Goal: Obtain resource: Obtain resource

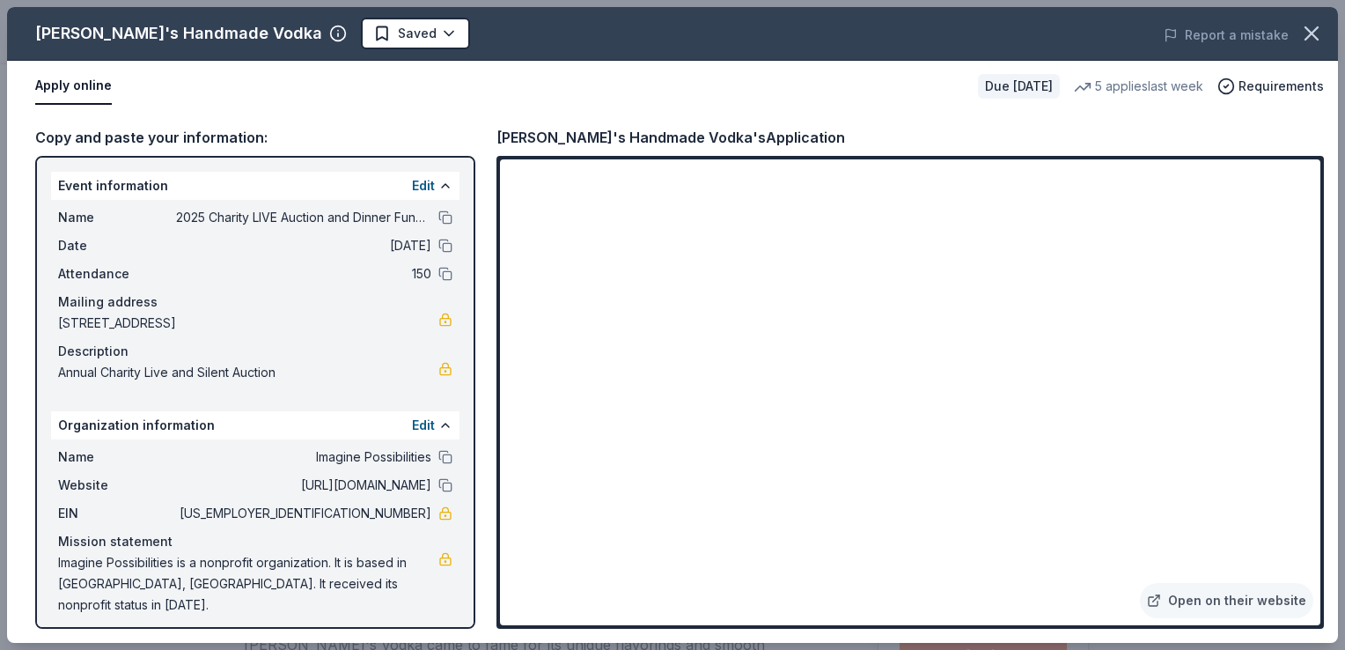
scroll to position [387, 0]
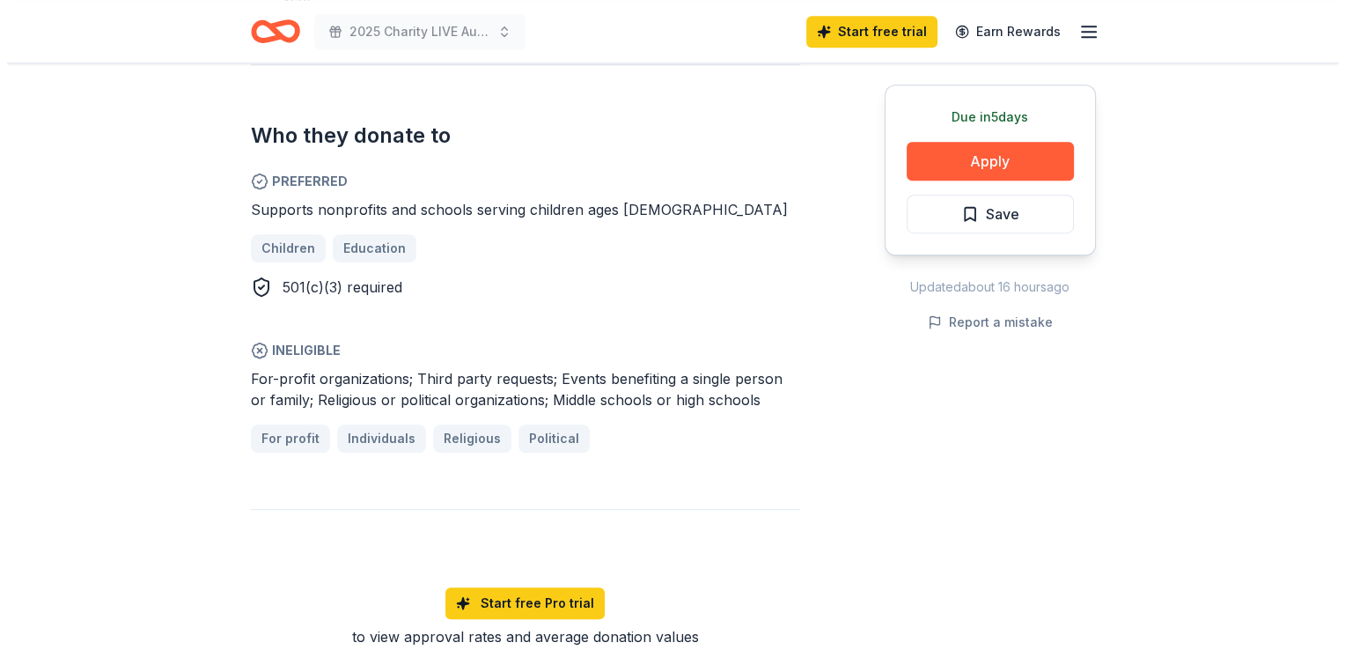
scroll to position [1021, 0]
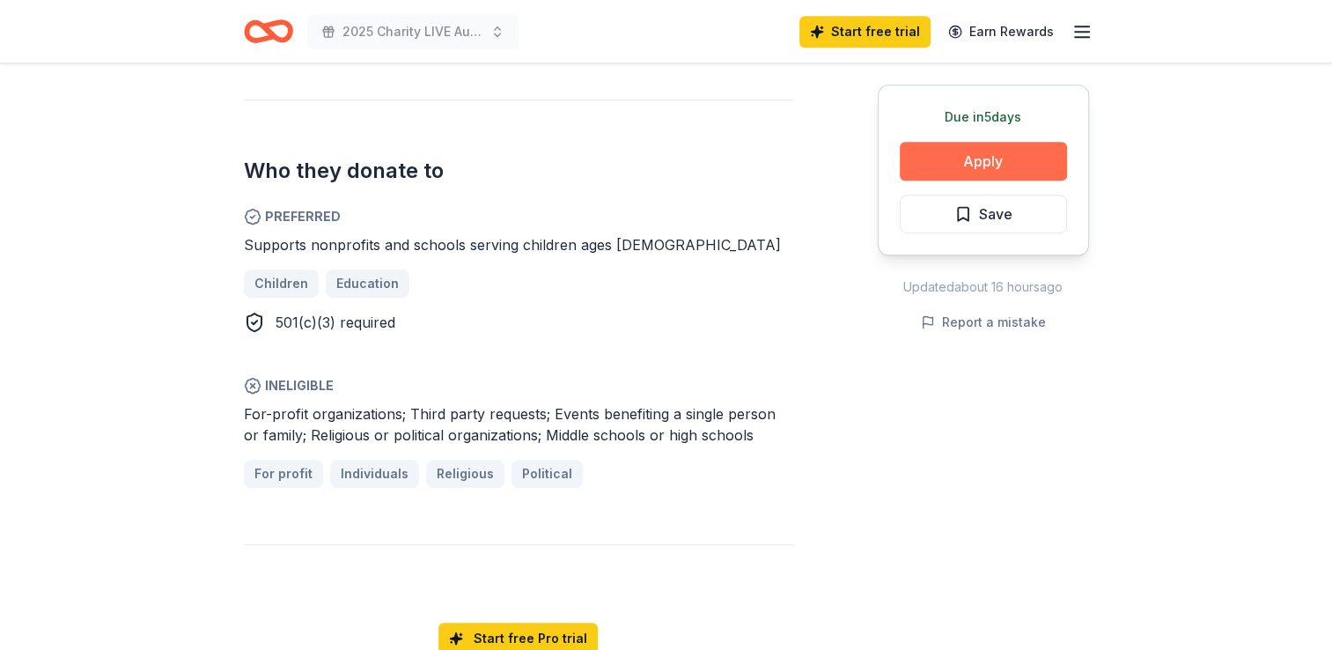
click at [1027, 166] on button "Apply" at bounding box center [983, 161] width 167 height 39
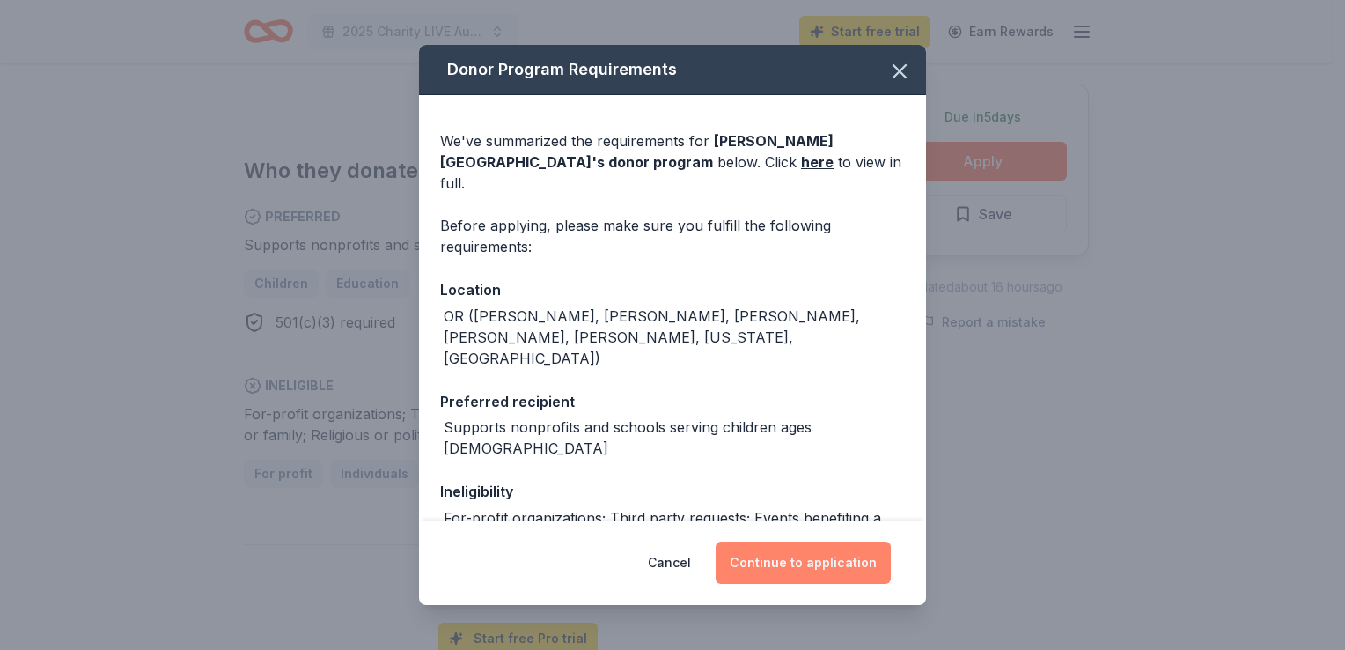
click at [836, 576] on button "Continue to application" at bounding box center [803, 563] width 175 height 42
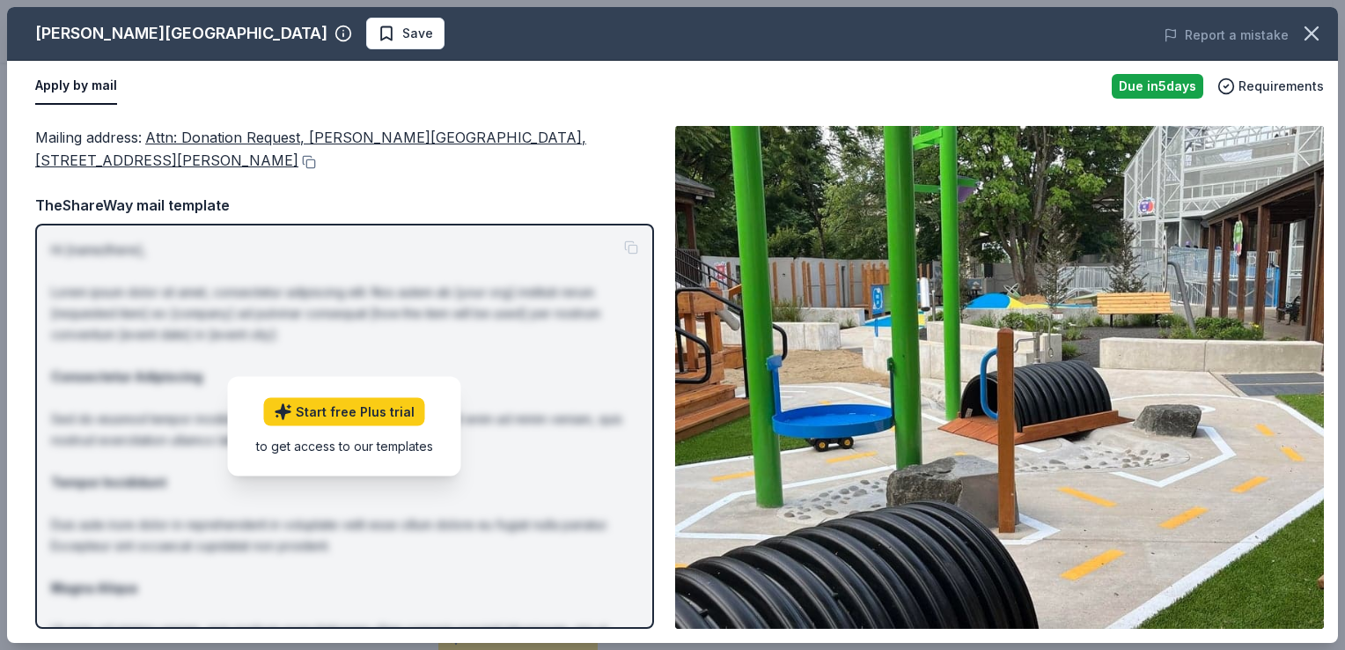
click at [456, 190] on div "Mailing address : Attn: Donation Request, [PERSON_NAME][GEOGRAPHIC_DATA], [STRE…" at bounding box center [344, 377] width 619 height 503
click at [74, 88] on button "Apply by mail" at bounding box center [76, 86] width 82 height 37
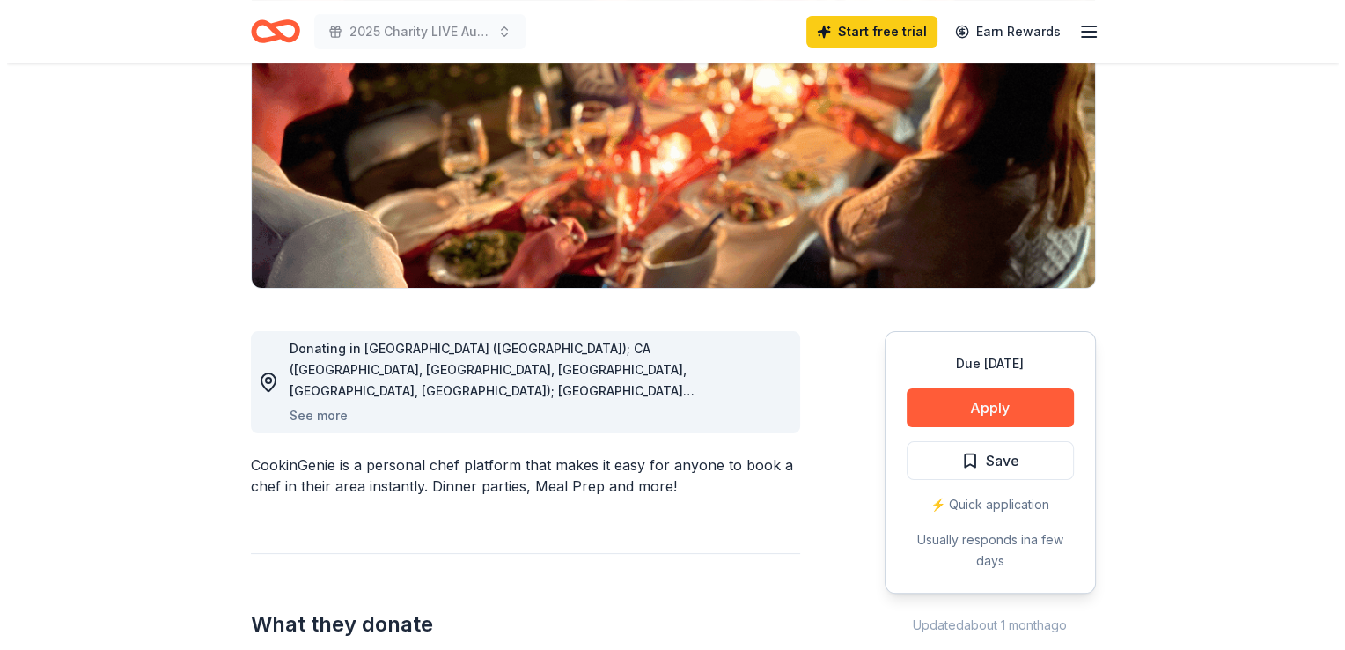
scroll to position [282, 0]
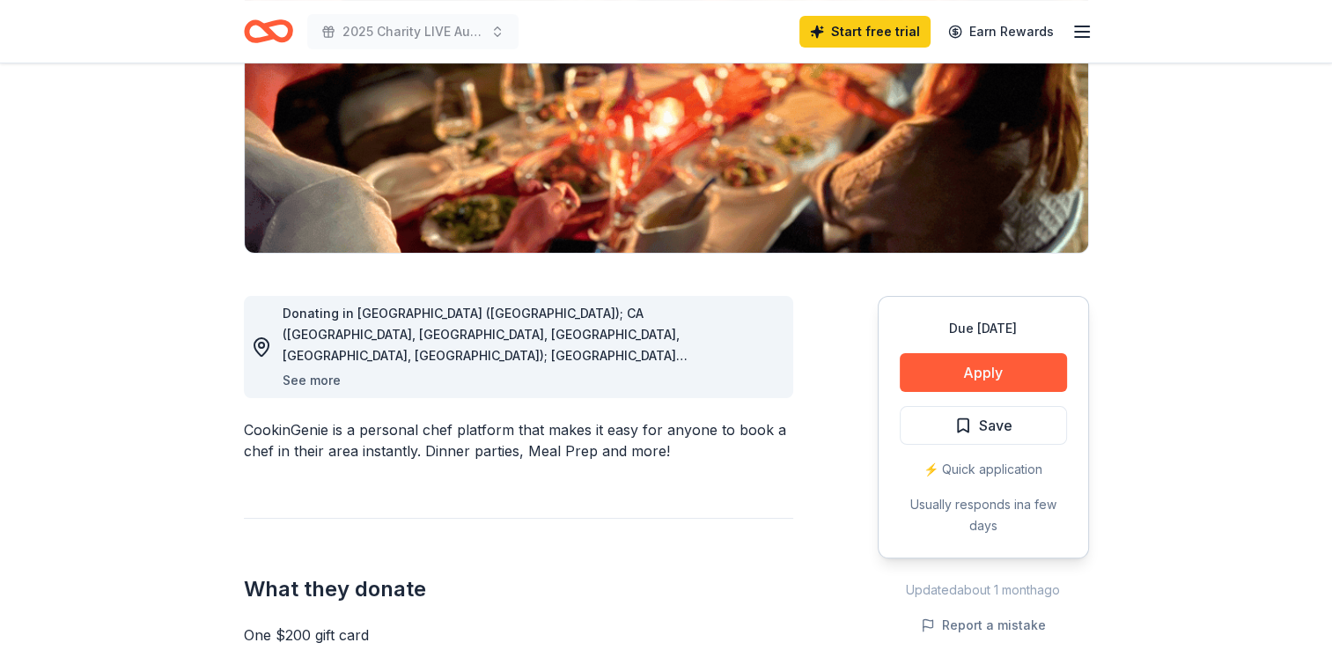
click at [299, 382] on button "See more" at bounding box center [312, 380] width 58 height 21
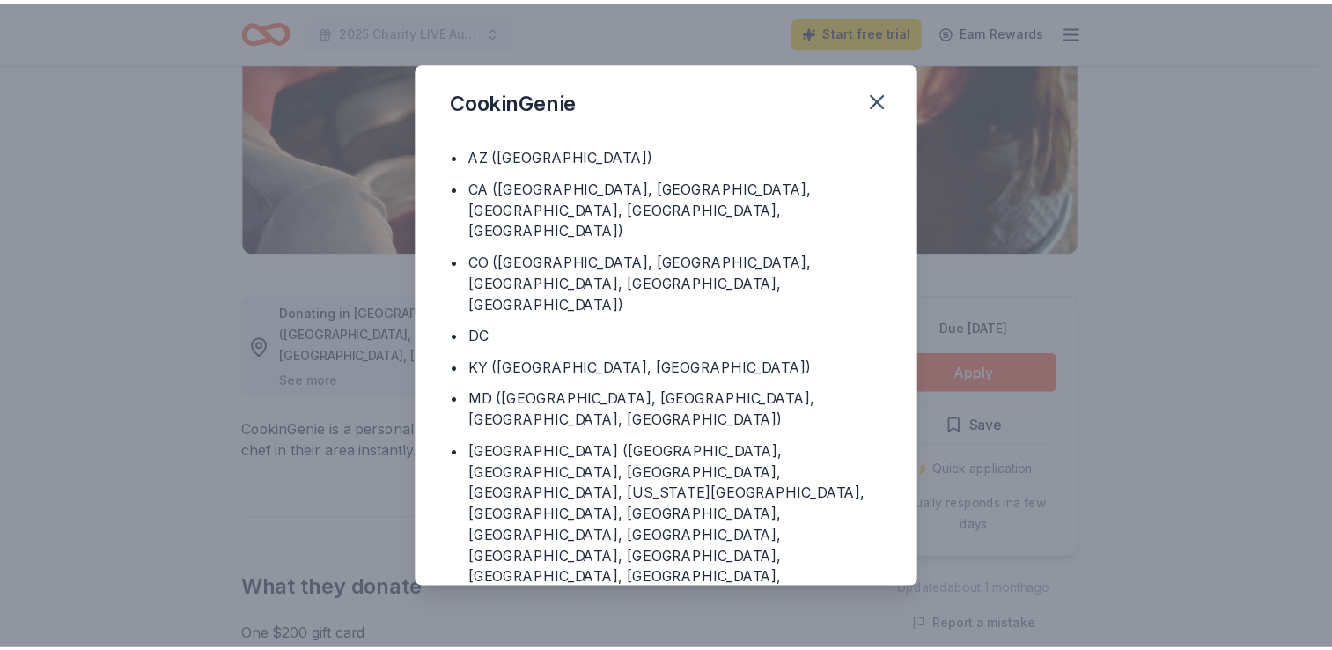
scroll to position [0, 0]
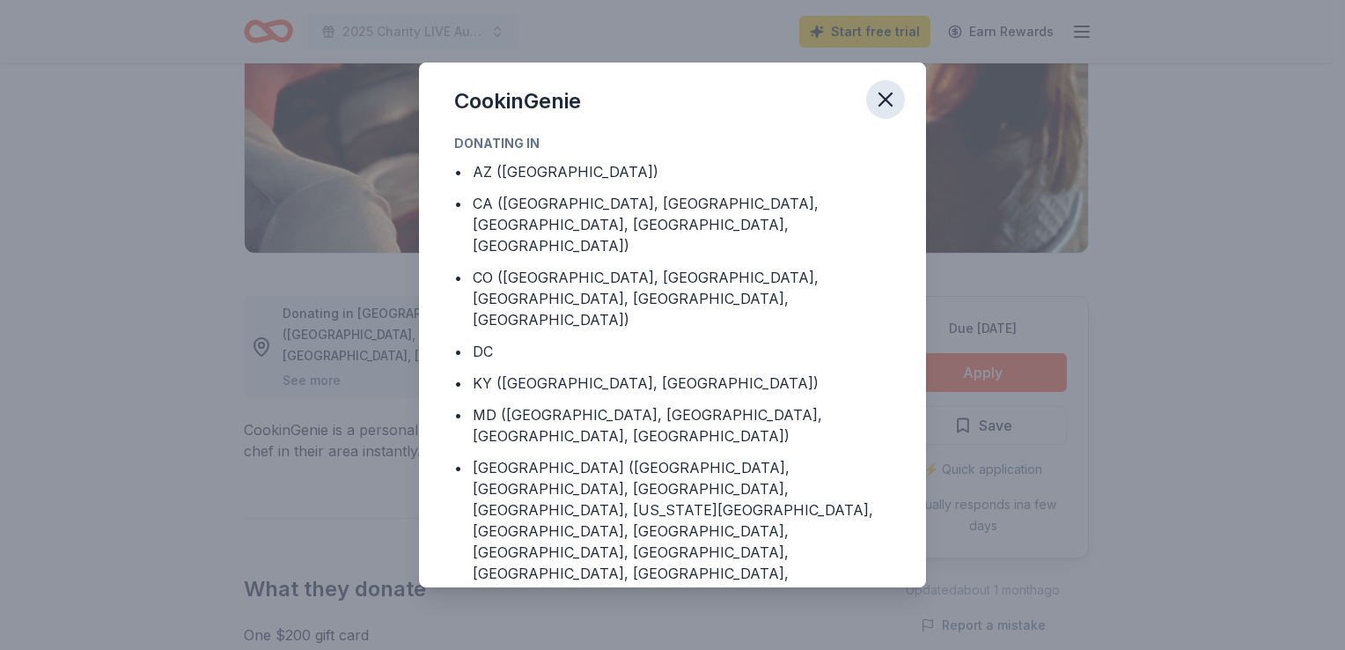
click at [888, 102] on icon "button" at bounding box center [886, 99] width 12 height 12
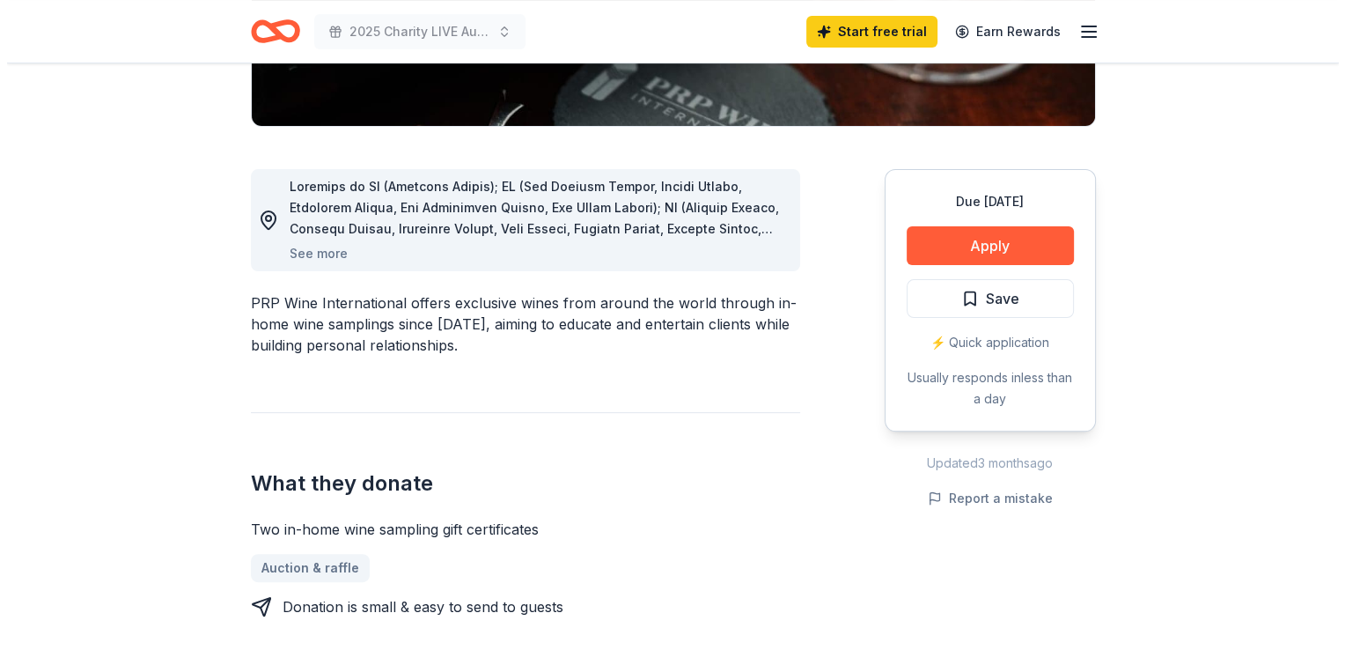
scroll to position [399, 0]
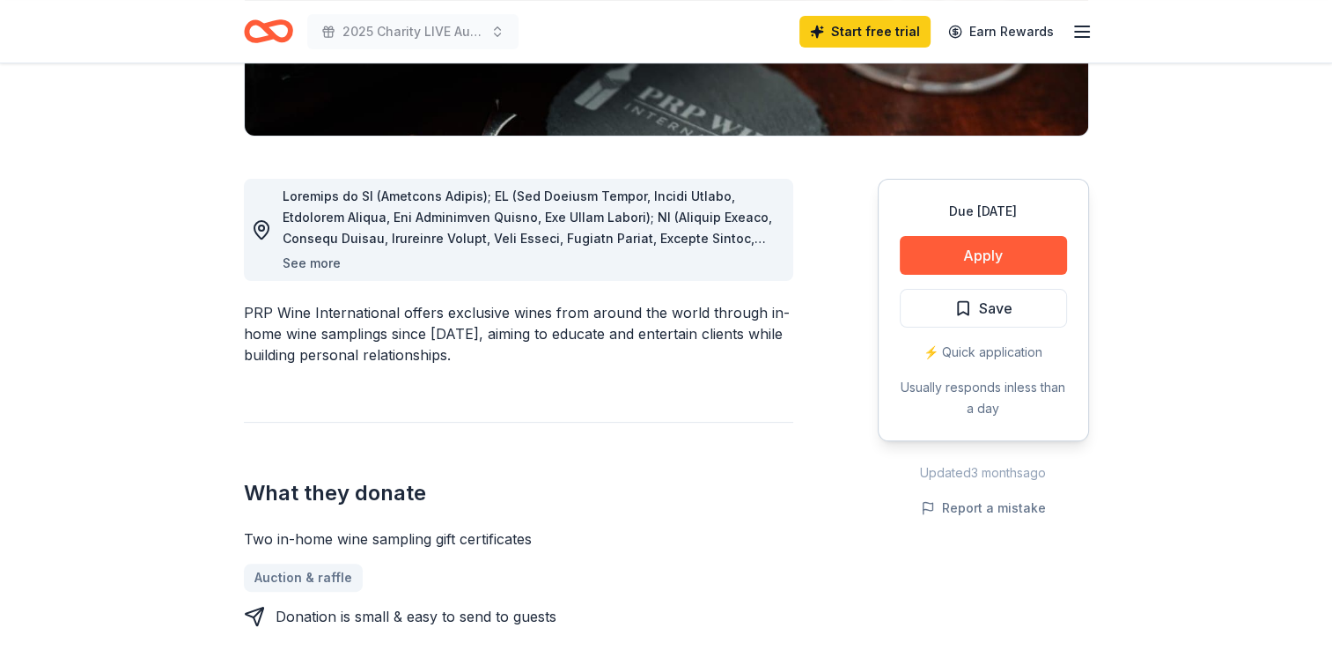
click at [330, 262] on button "See more" at bounding box center [312, 263] width 58 height 21
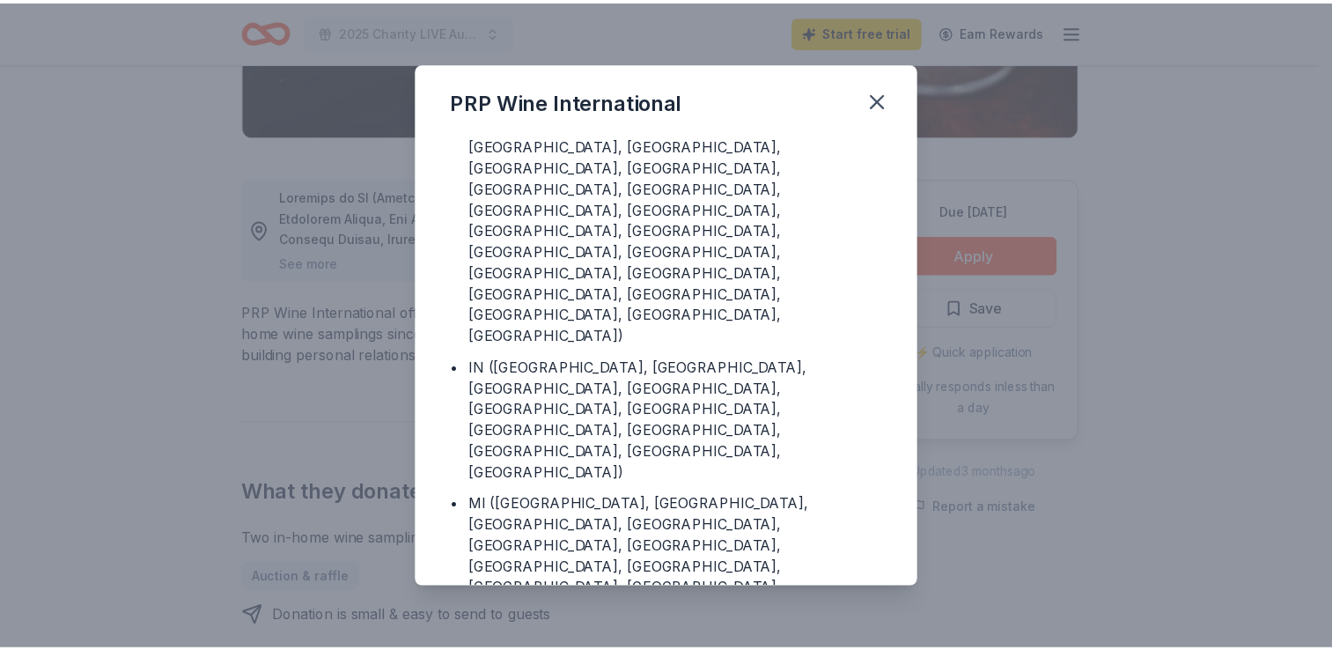
scroll to position [0, 0]
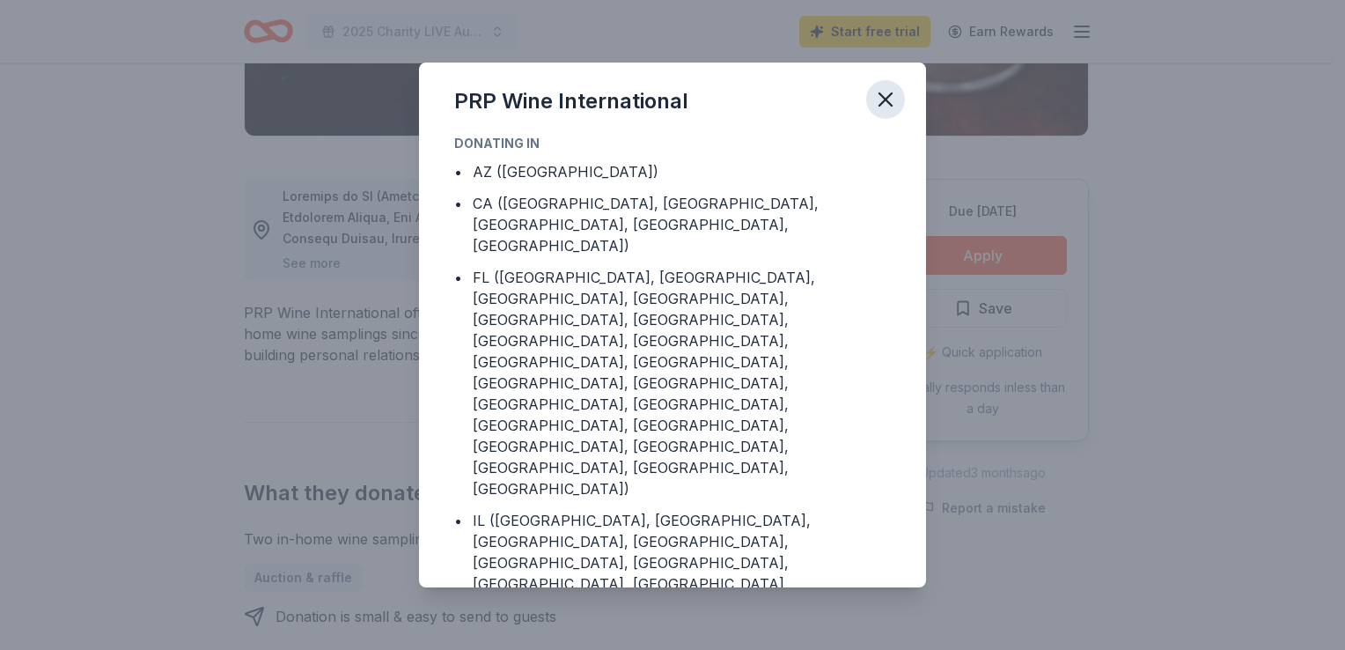
click at [884, 93] on icon "button" at bounding box center [886, 99] width 25 height 25
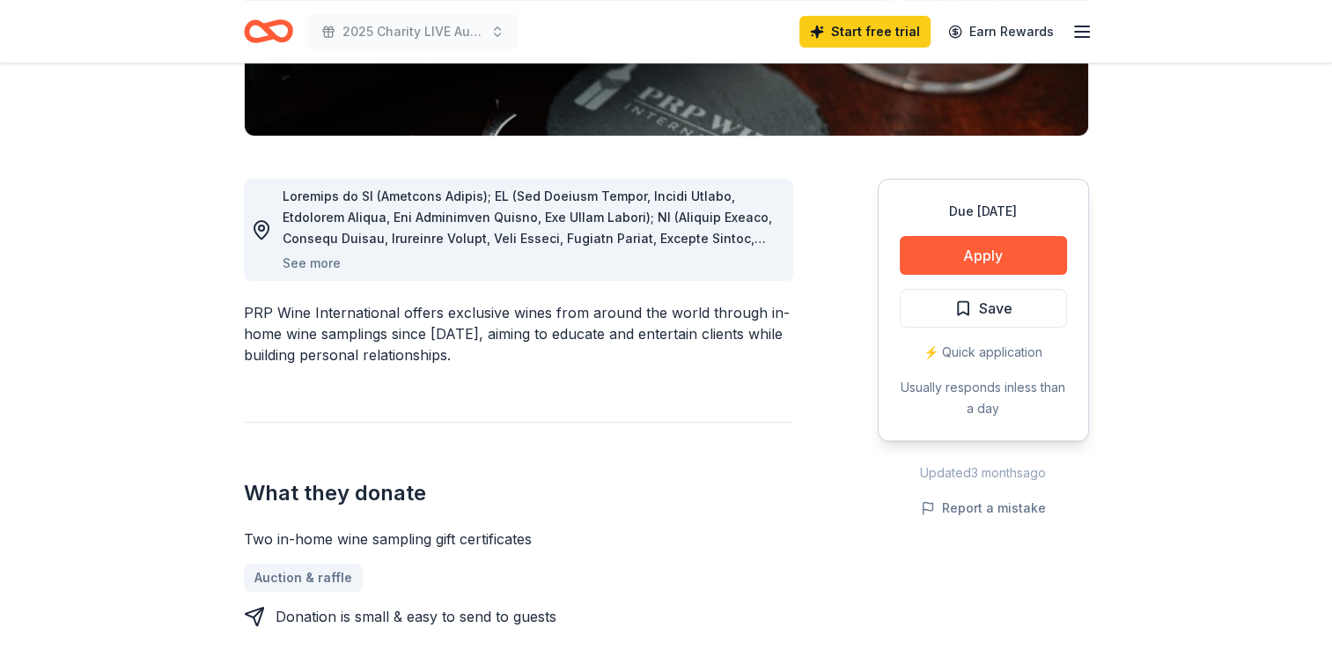
click at [630, 445] on div "What they donate Two in-home wine sampling gift certificates Auction & raffle D…" at bounding box center [518, 524] width 549 height 205
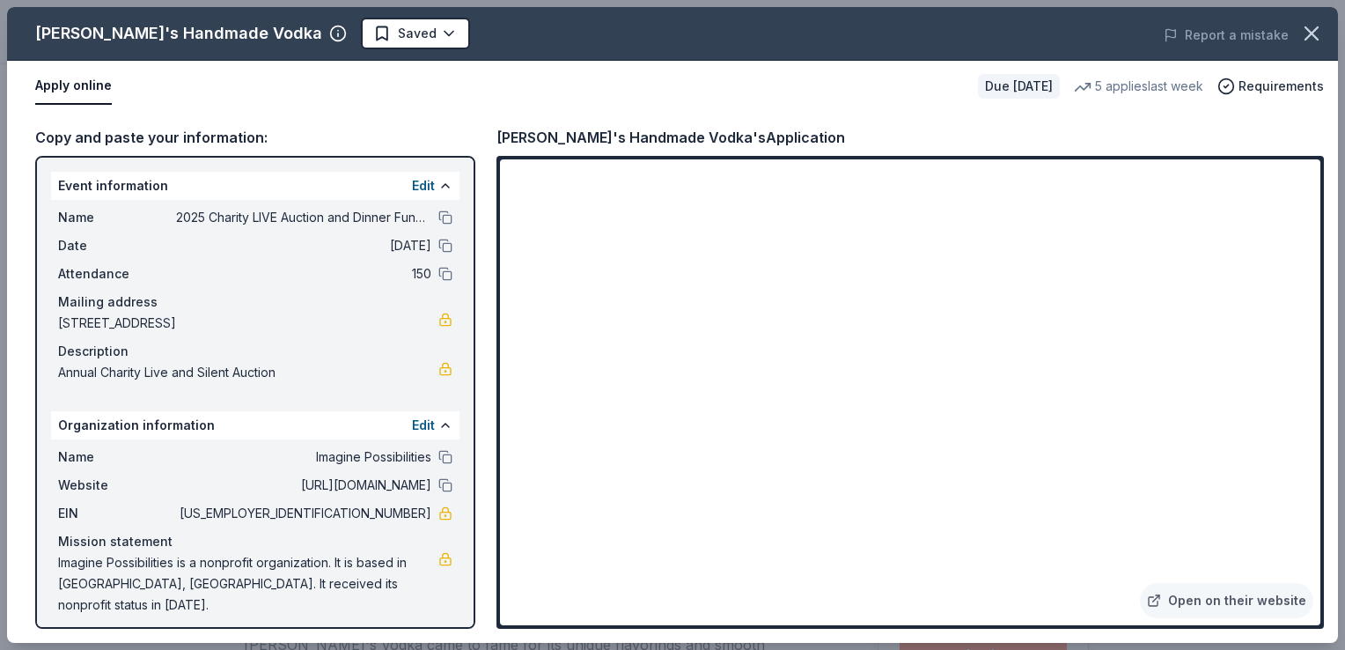
scroll to position [387, 0]
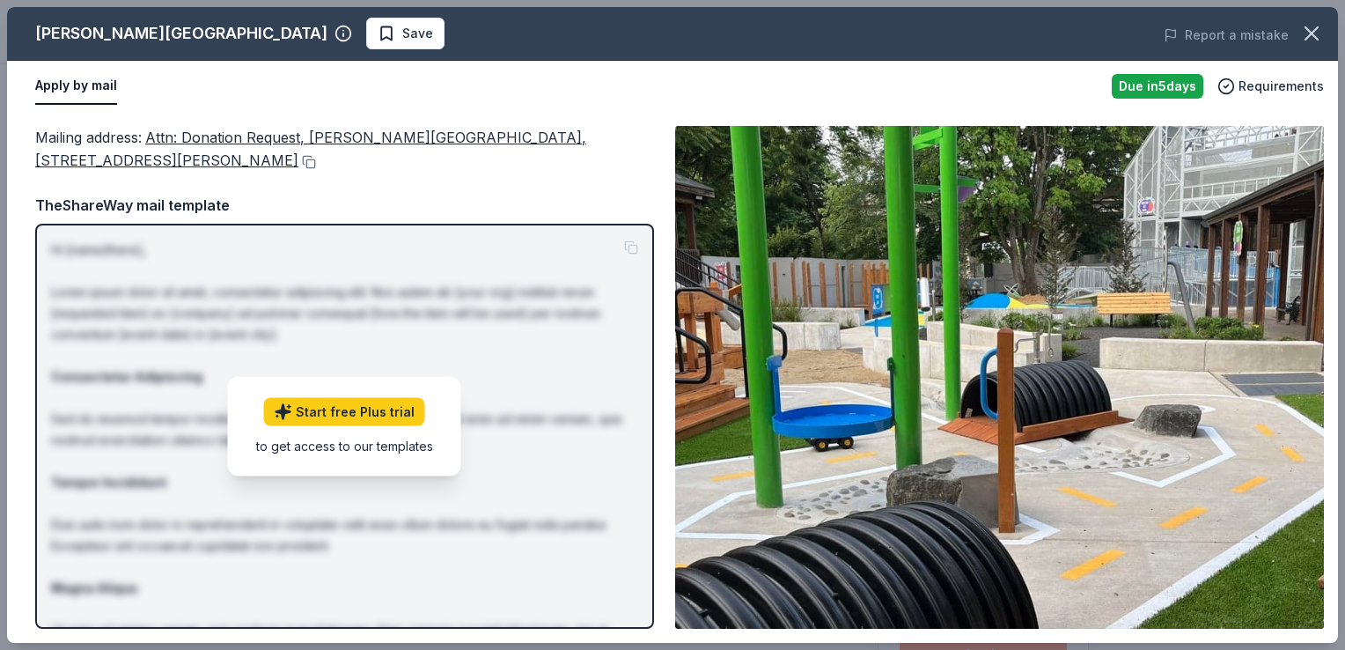
scroll to position [1021, 0]
drag, startPoint x: 283, startPoint y: 138, endPoint x: 283, endPoint y: 177, distance: 38.7
click at [283, 177] on div "Mailing address : Attn: Donation Request, [PERSON_NAME][GEOGRAPHIC_DATA], [STRE…" at bounding box center [344, 377] width 619 height 503
